Goal: Find specific page/section: Find specific page/section

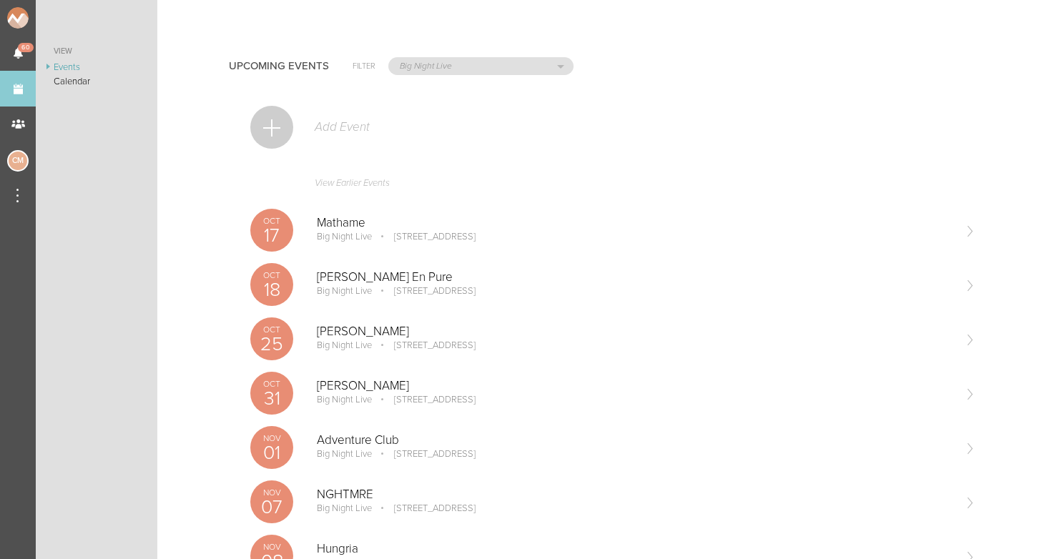
select select "1790"
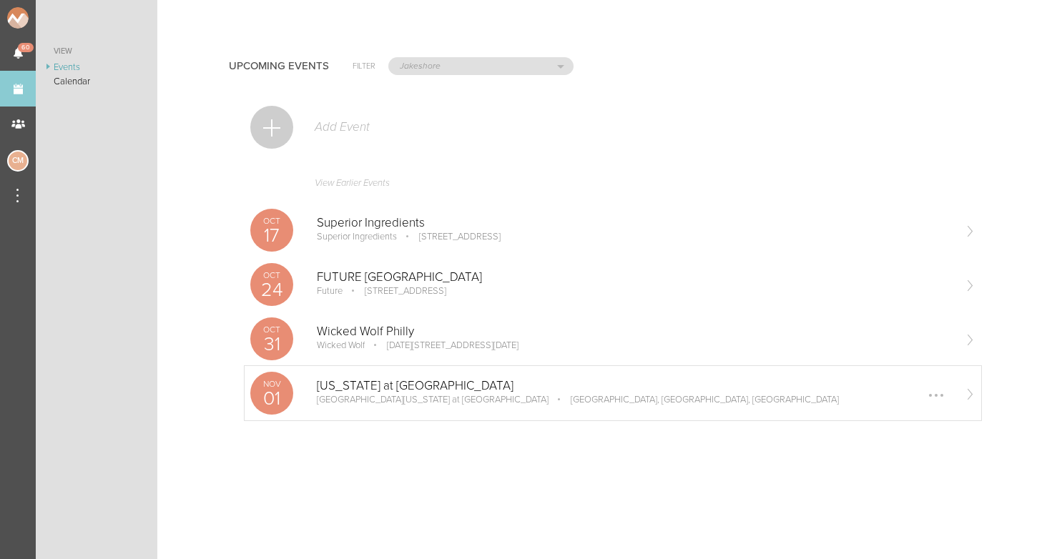
click at [393, 373] on div "Nov 01 North Carolina at Chapel Hill University of North Carolina at Chapel Hil…" at bounding box center [613, 393] width 737 height 54
click at [364, 332] on p "Wicked Wolf Philly" at bounding box center [635, 332] width 636 height 14
click at [378, 222] on p "Superior Ingredients" at bounding box center [635, 223] width 636 height 14
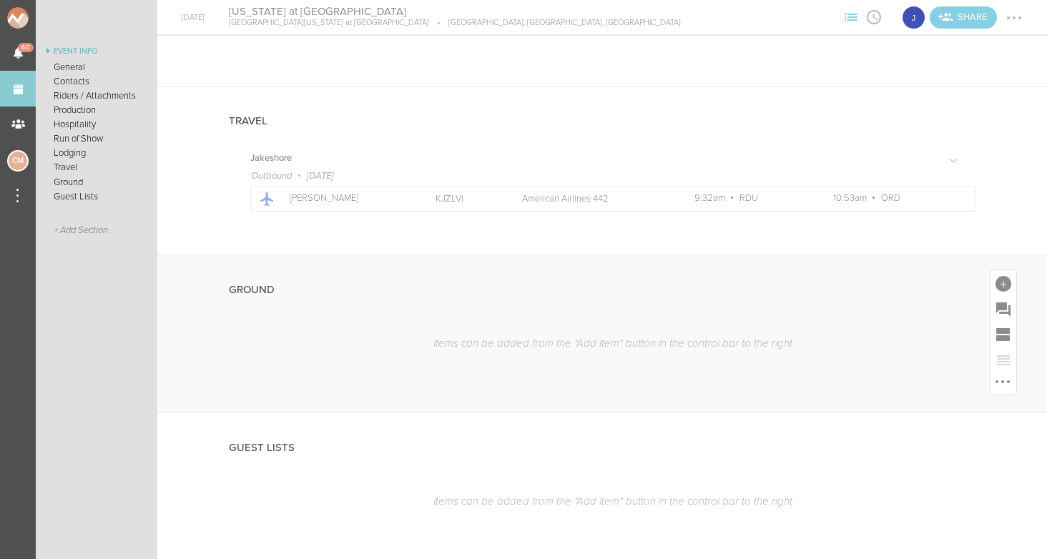
scroll to position [1302, 0]
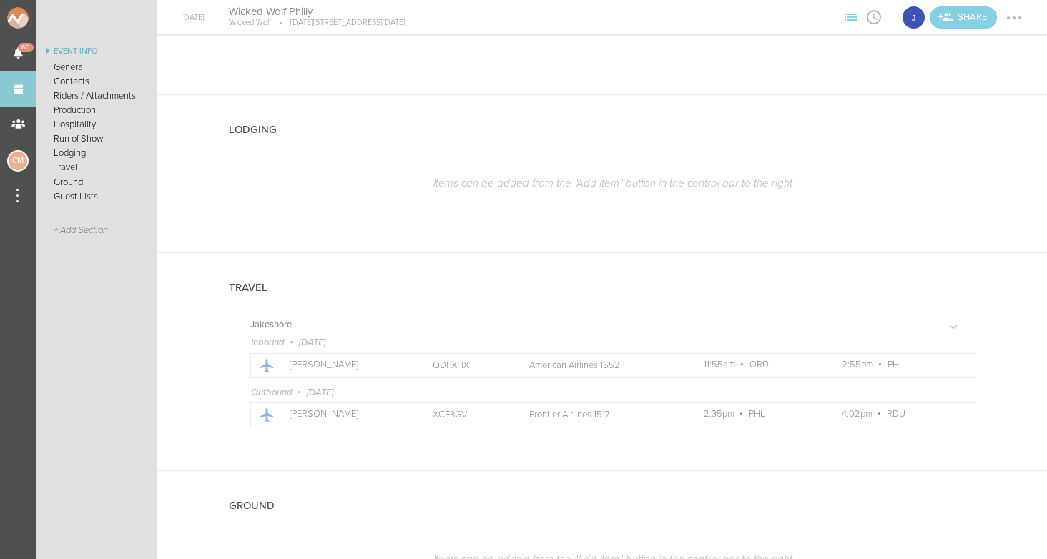
scroll to position [1353, 0]
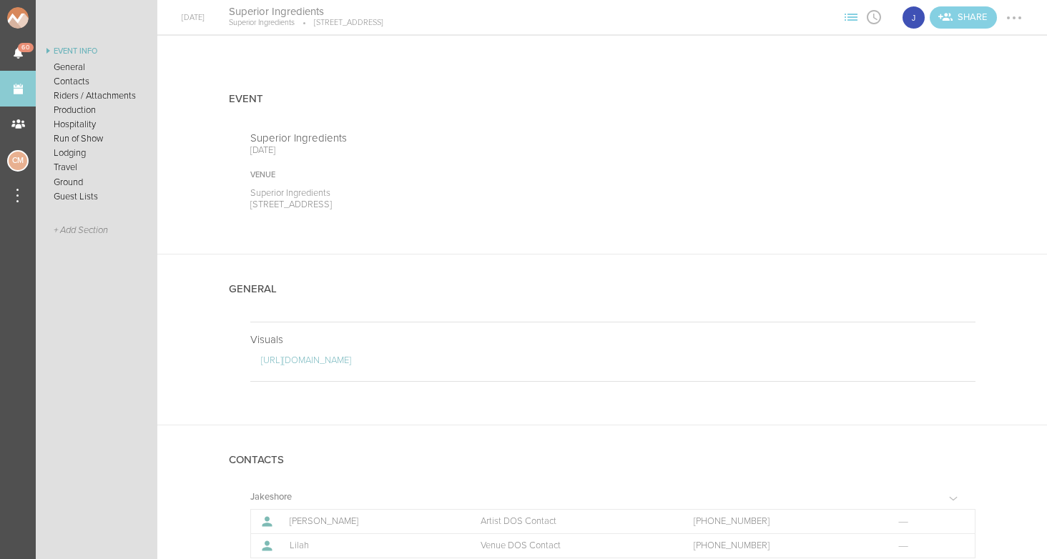
click at [109, 4] on nav "Event Info General Contacts Riders / Attachments Production Hospitality Run of …" at bounding box center [97, 279] width 122 height 559
click at [432, 107] on div "Event" at bounding box center [602, 97] width 747 height 67
